Goal: Transaction & Acquisition: Book appointment/travel/reservation

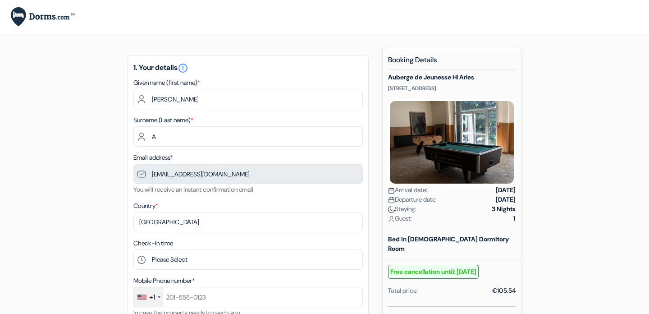
scroll to position [40, 0]
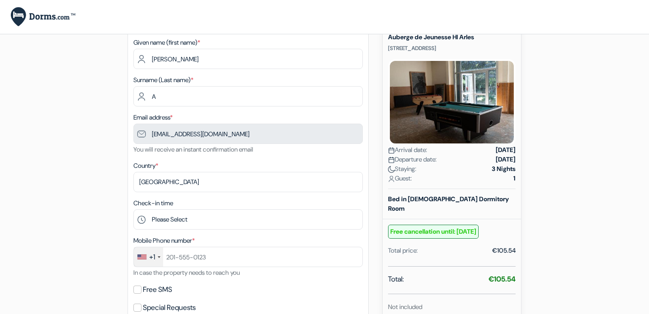
click at [443, 237] on small "Free cancellation until: [DATE]" at bounding box center [433, 231] width 91 height 14
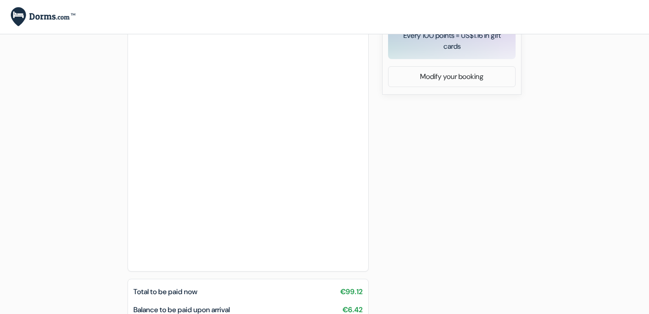
scroll to position [484, 0]
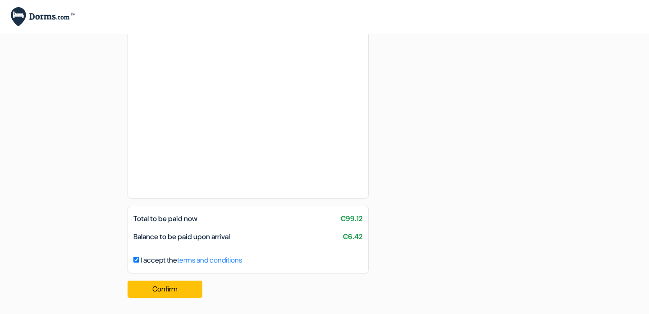
click at [187, 242] on div "Balance to be paid upon arrival €6.42" at bounding box center [248, 236] width 240 height 11
click at [187, 235] on span "Balance to be paid upon arrival" at bounding box center [181, 236] width 96 height 9
click at [192, 228] on div "Total to be paid now €99.12 Balance to be paid upon arrival €6.42" at bounding box center [248, 231] width 240 height 36
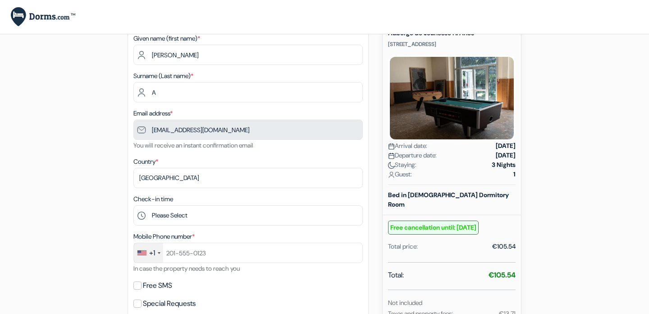
scroll to position [0, 0]
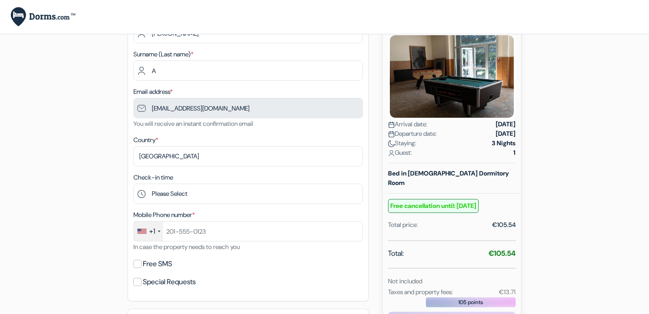
scroll to position [55, 0]
